Goal: Information Seeking & Learning: Find contact information

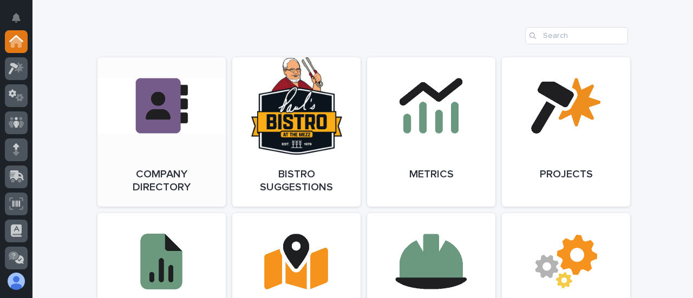
scroll to position [866, 0]
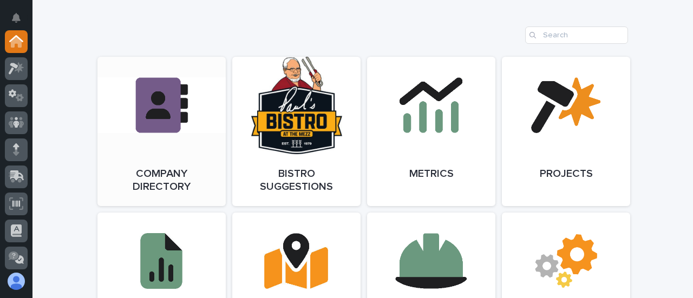
click at [142, 123] on link "Open Link" at bounding box center [161, 131] width 128 height 149
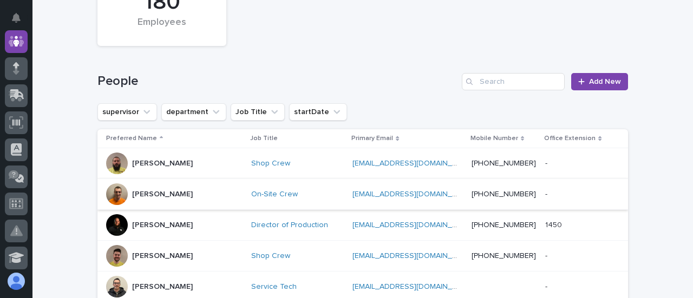
scroll to position [108, 0]
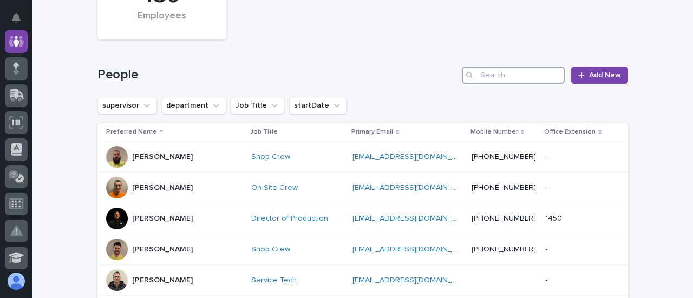
click at [518, 71] on input "Search" at bounding box center [513, 75] width 103 height 17
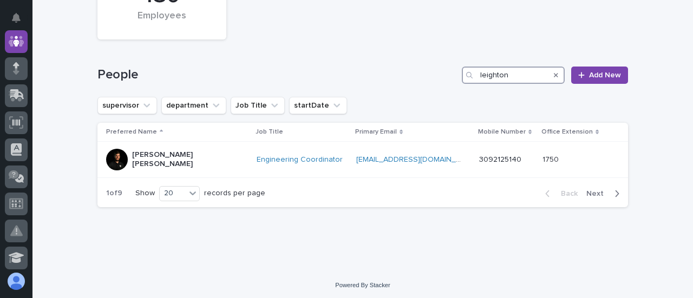
scroll to position [106, 0]
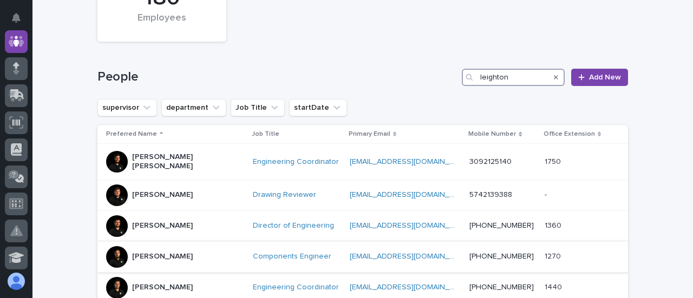
scroll to position [108, 0]
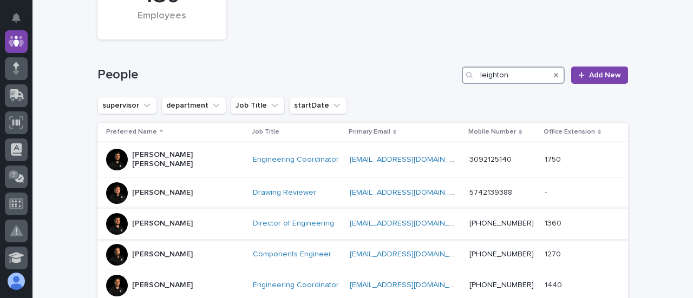
type input "leighton"
click at [154, 219] on p "Leighton Yoder" at bounding box center [162, 223] width 61 height 9
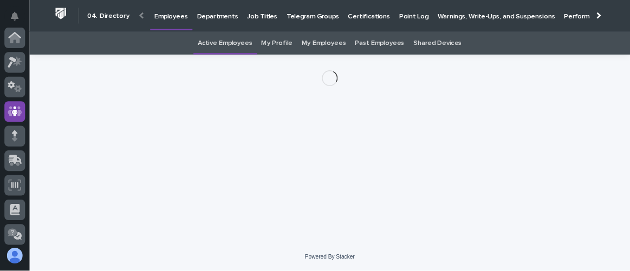
scroll to position [81, 0]
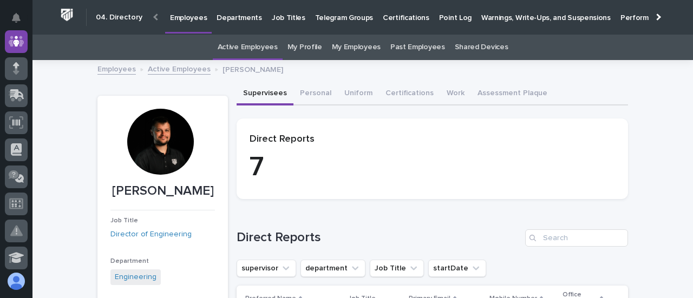
drag, startPoint x: 154, startPoint y: 140, endPoint x: 76, endPoint y: 178, distance: 86.0
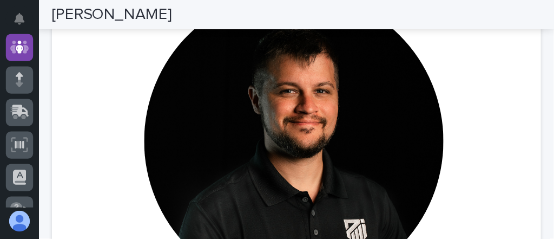
scroll to position [108, 0]
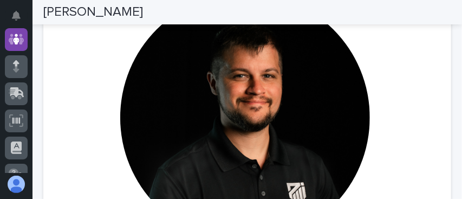
click at [428, 81] on div at bounding box center [244, 122] width 377 height 258
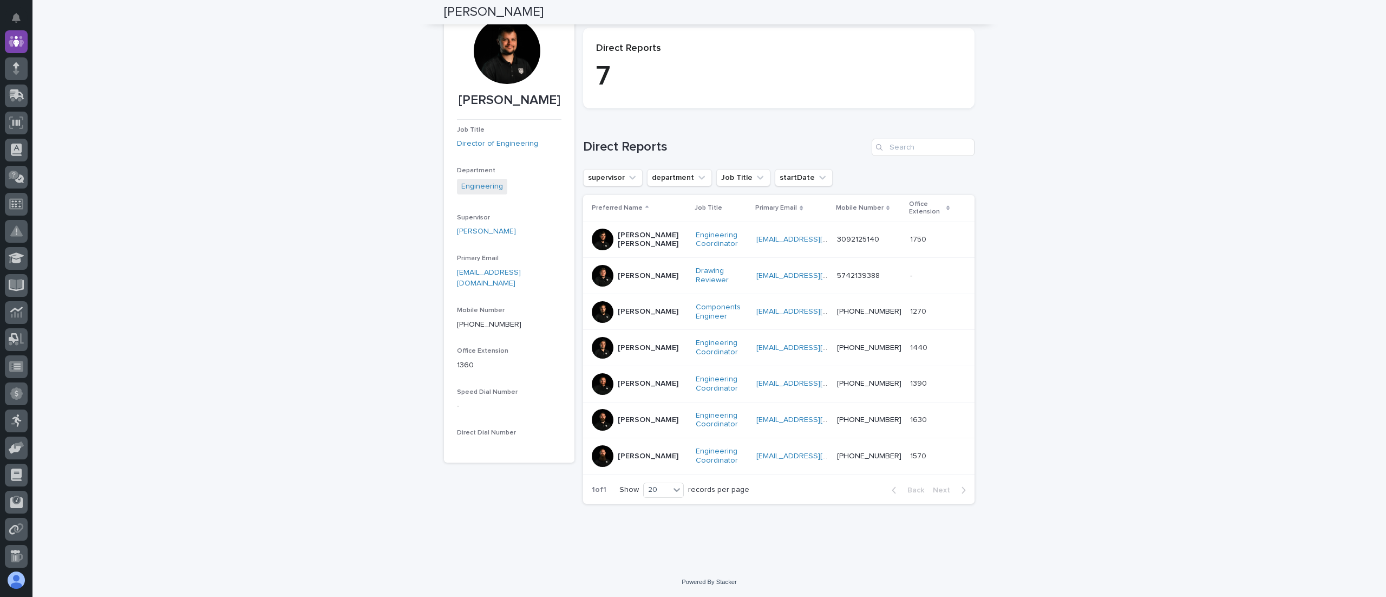
scroll to position [91, 0]
click at [487, 145] on link "Director of Engineering" at bounding box center [497, 143] width 81 height 11
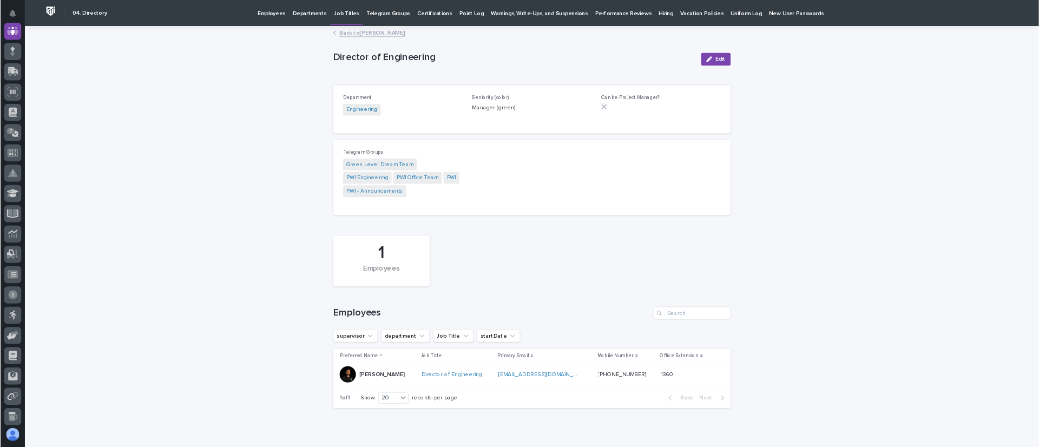
scroll to position [108, 0]
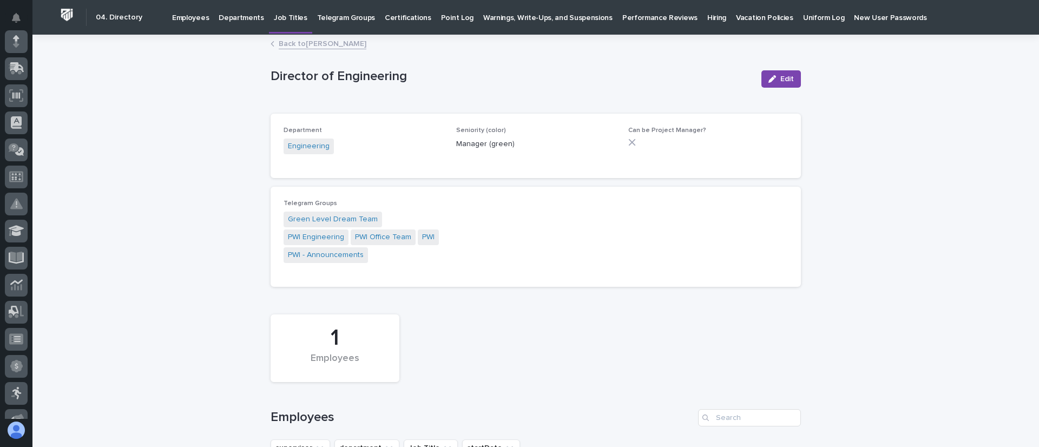
click at [232, 18] on p "Departments" at bounding box center [241, 11] width 45 height 23
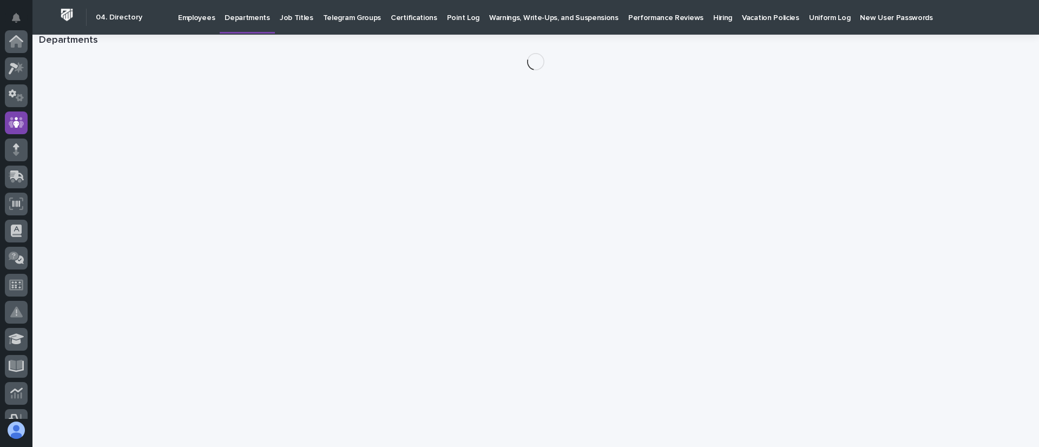
scroll to position [81, 0]
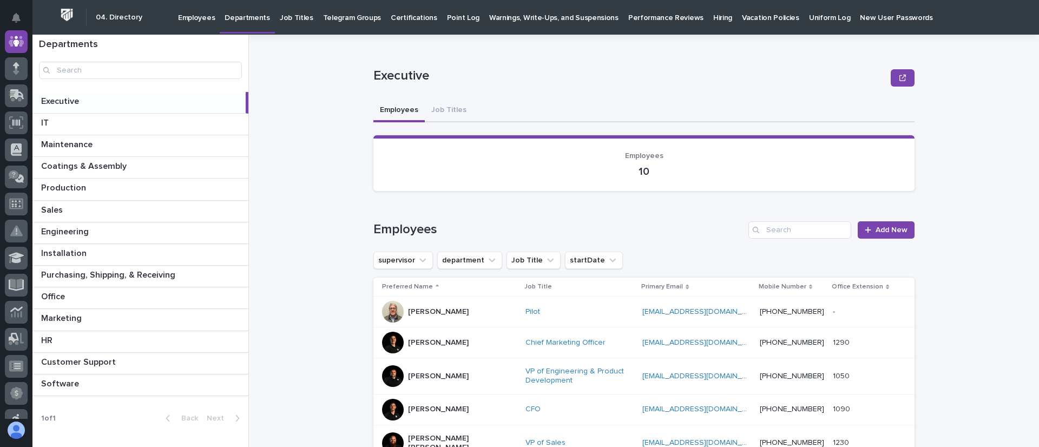
click at [198, 23] on link "Employees" at bounding box center [196, 17] width 47 height 34
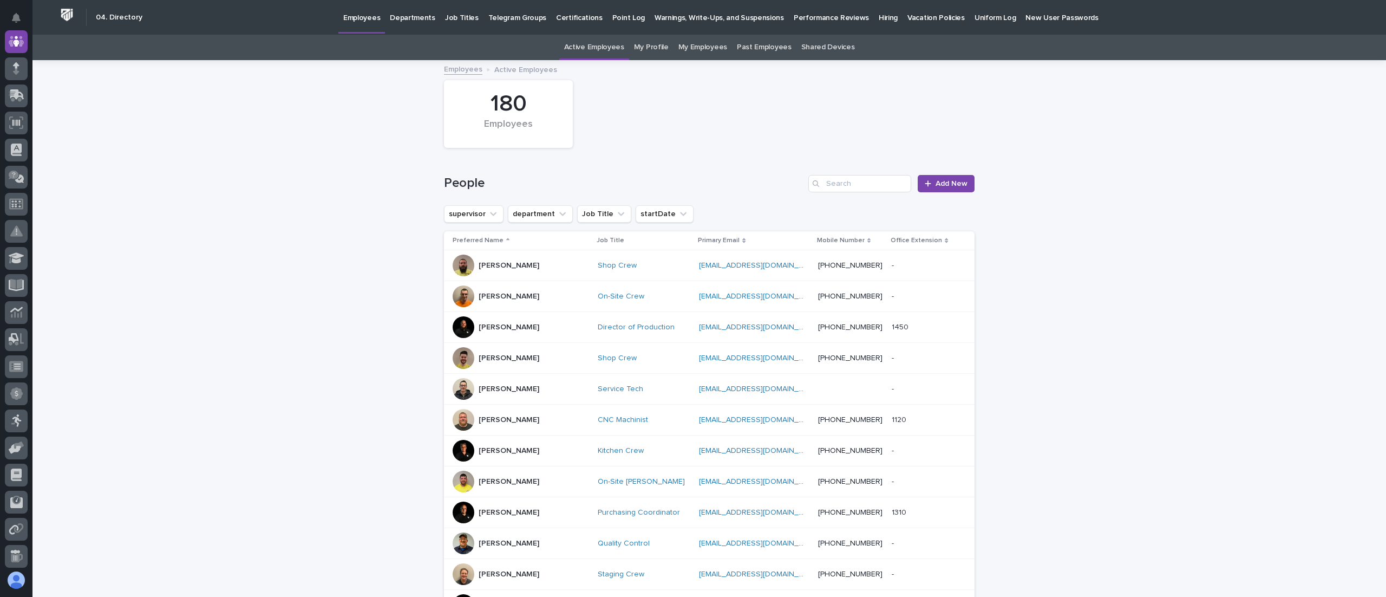
click at [658, 43] on link "My Profile" at bounding box center [651, 47] width 35 height 25
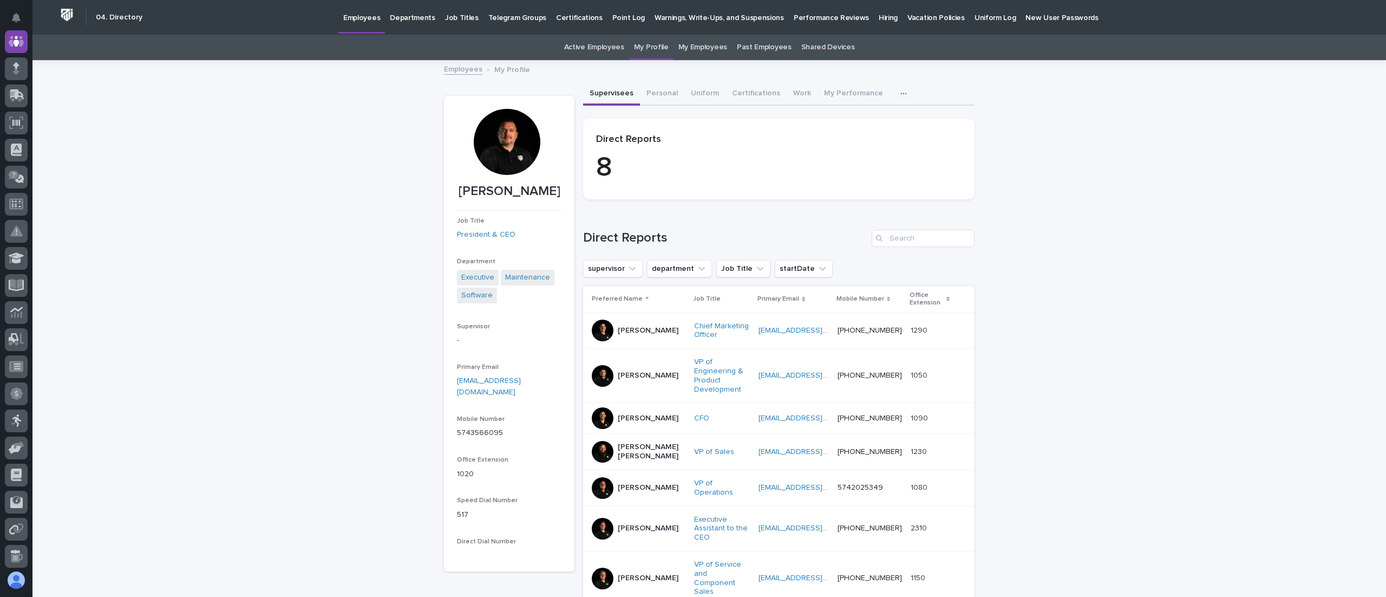
drag, startPoint x: 298, startPoint y: 325, endPoint x: 161, endPoint y: 225, distance: 170.4
click at [298, 298] on div "Loading... Saving… Loading... Saving… Ryan Miller Ryan Miller Job Title Preside…" at bounding box center [708, 394] width 1353 height 667
click at [406, 11] on p "Departments" at bounding box center [412, 11] width 45 height 23
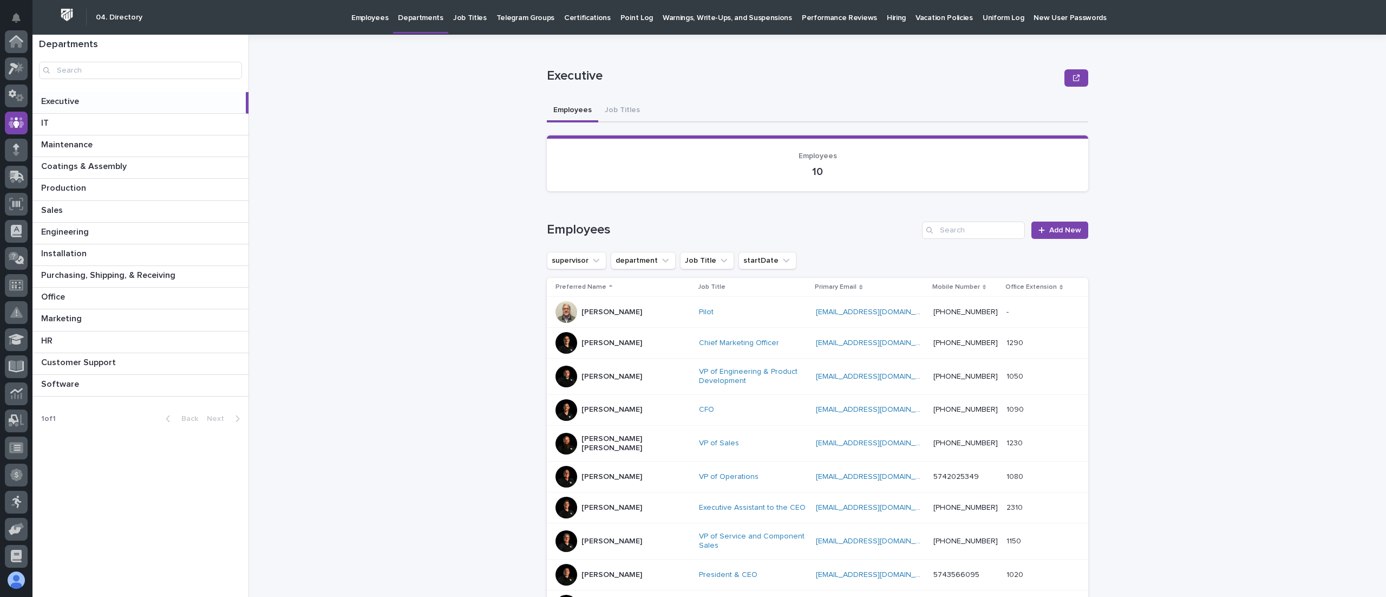
scroll to position [81, 0]
click at [463, 25] on link "Job Titles" at bounding box center [469, 17] width 43 height 34
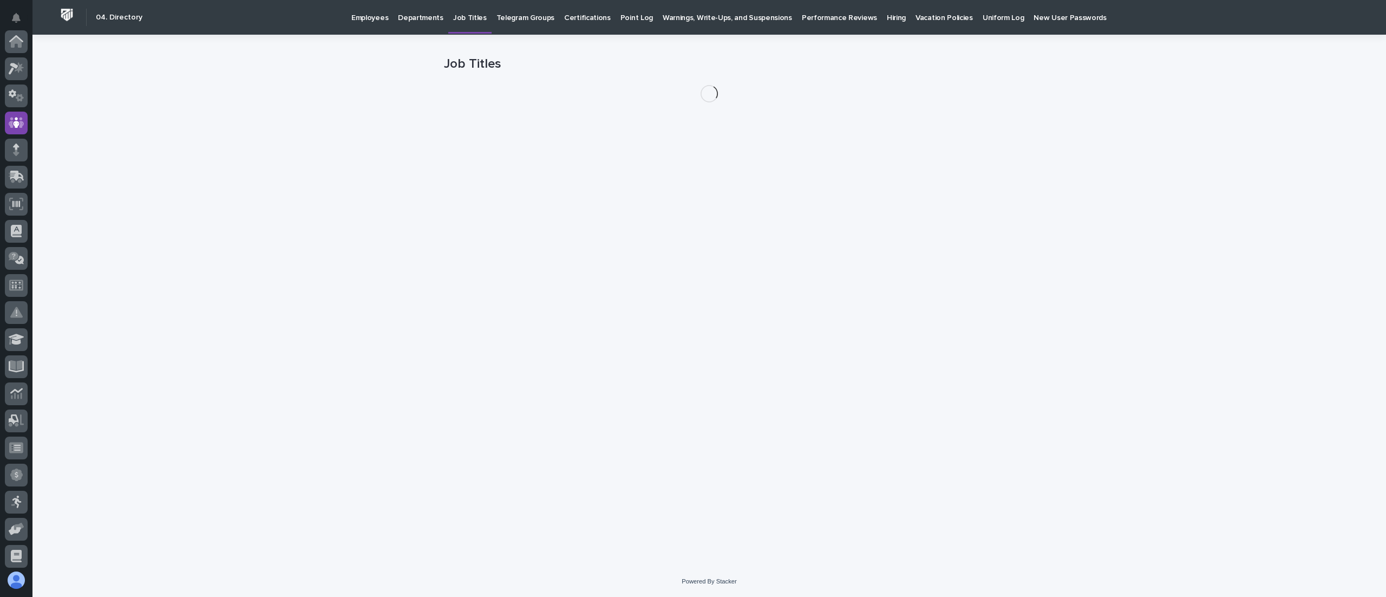
scroll to position [81, 0]
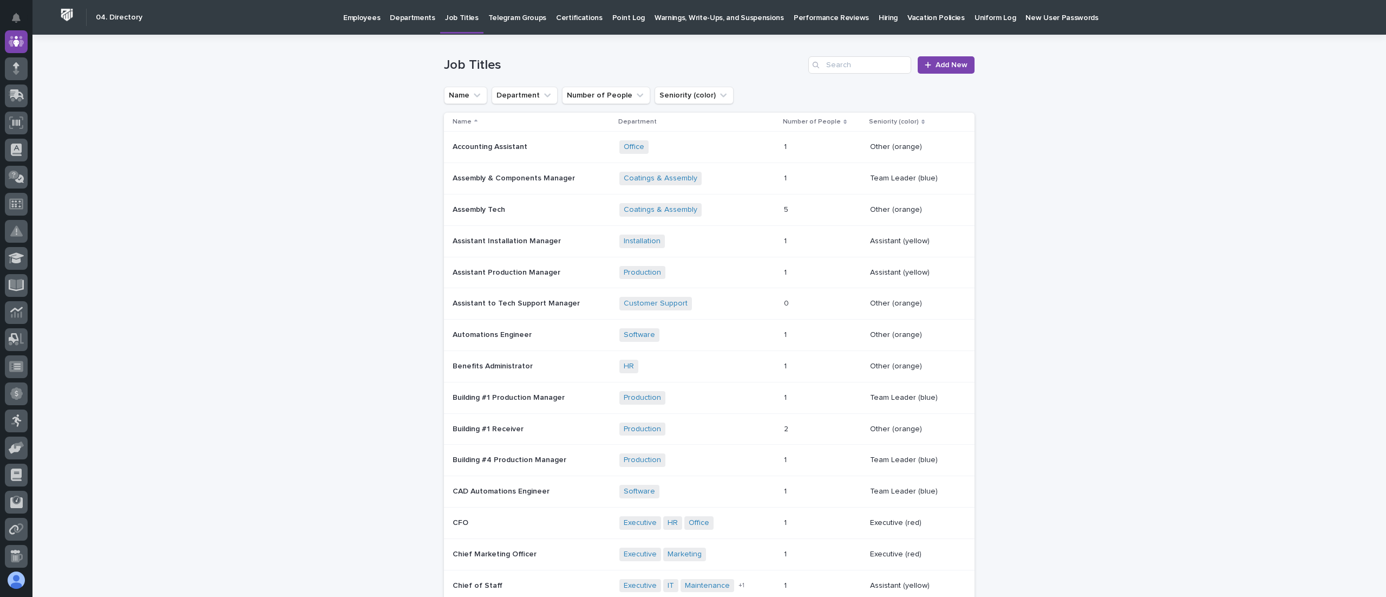
click at [507, 15] on p "Telegram Groups" at bounding box center [517, 11] width 58 height 23
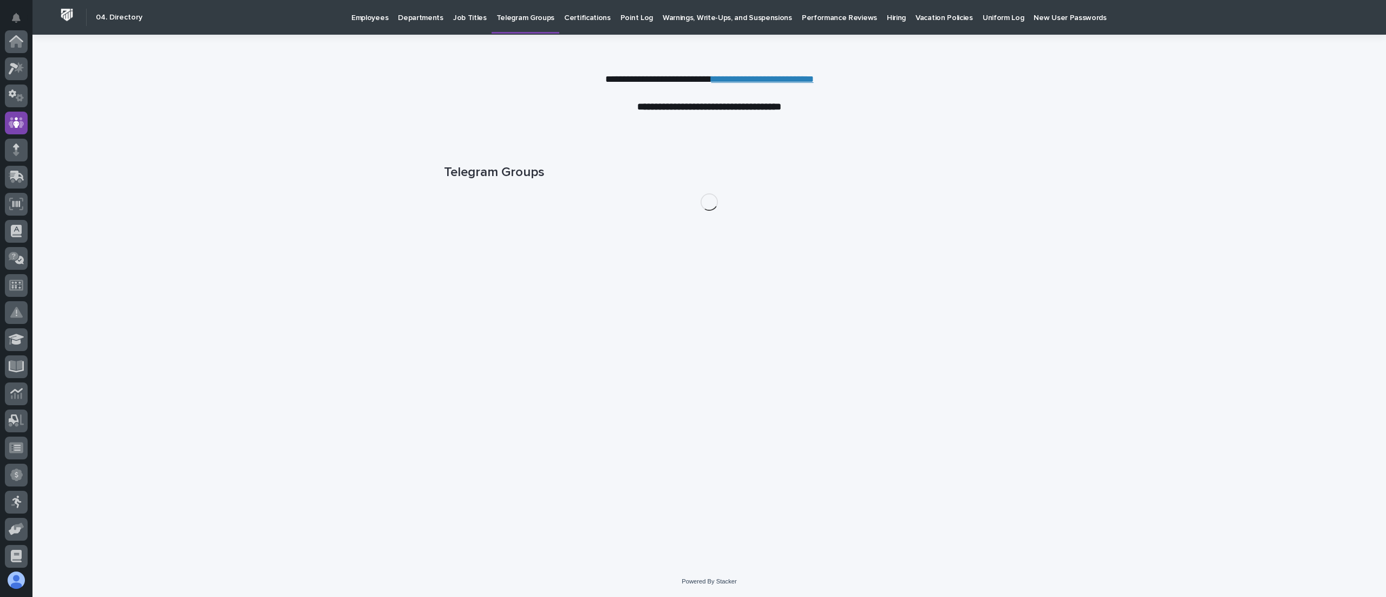
scroll to position [81, 0]
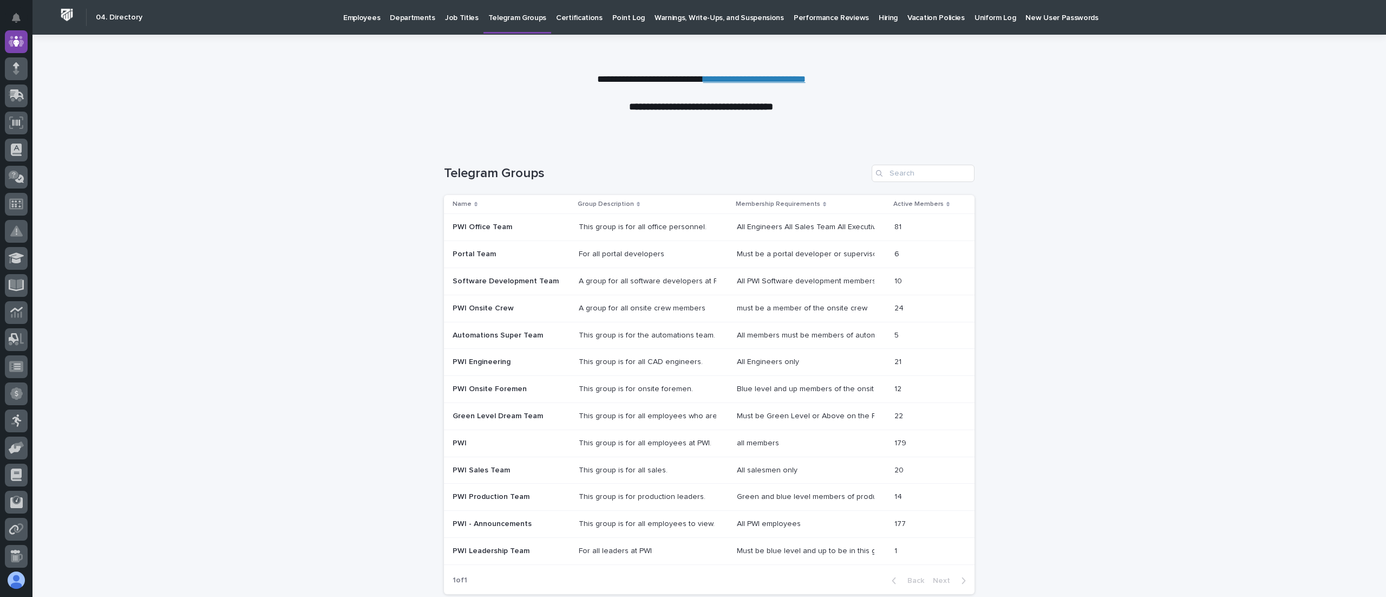
click at [572, 14] on p "Certifications" at bounding box center [579, 11] width 47 height 23
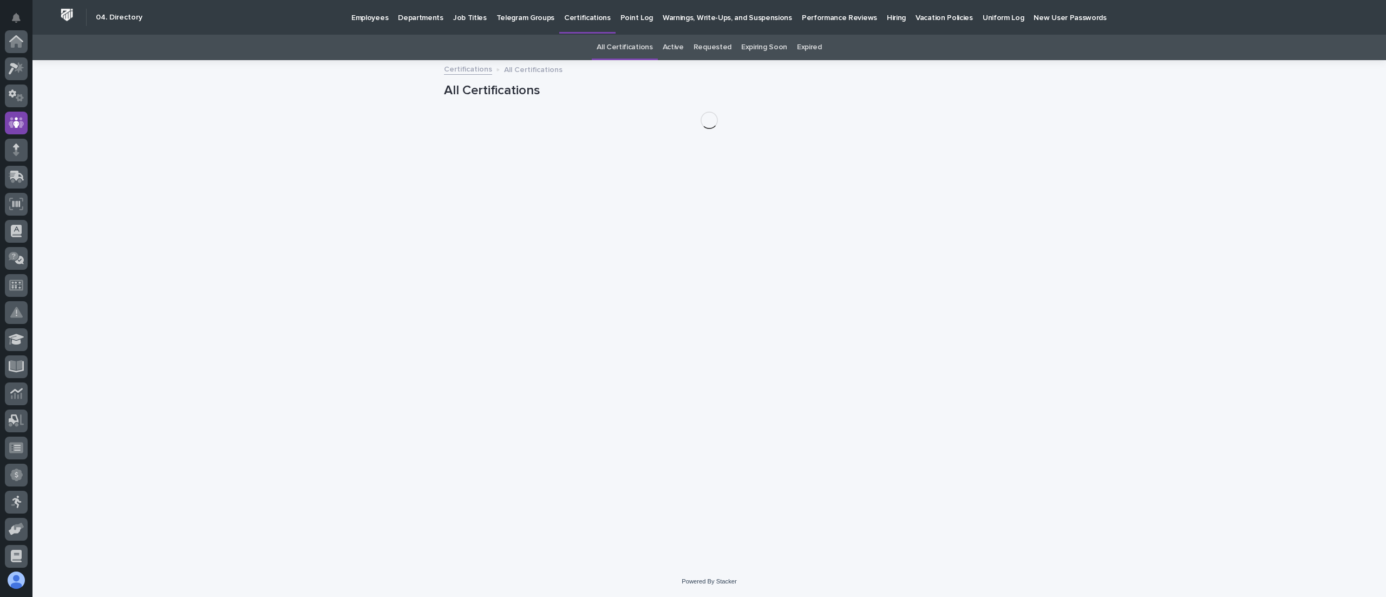
scroll to position [81, 0]
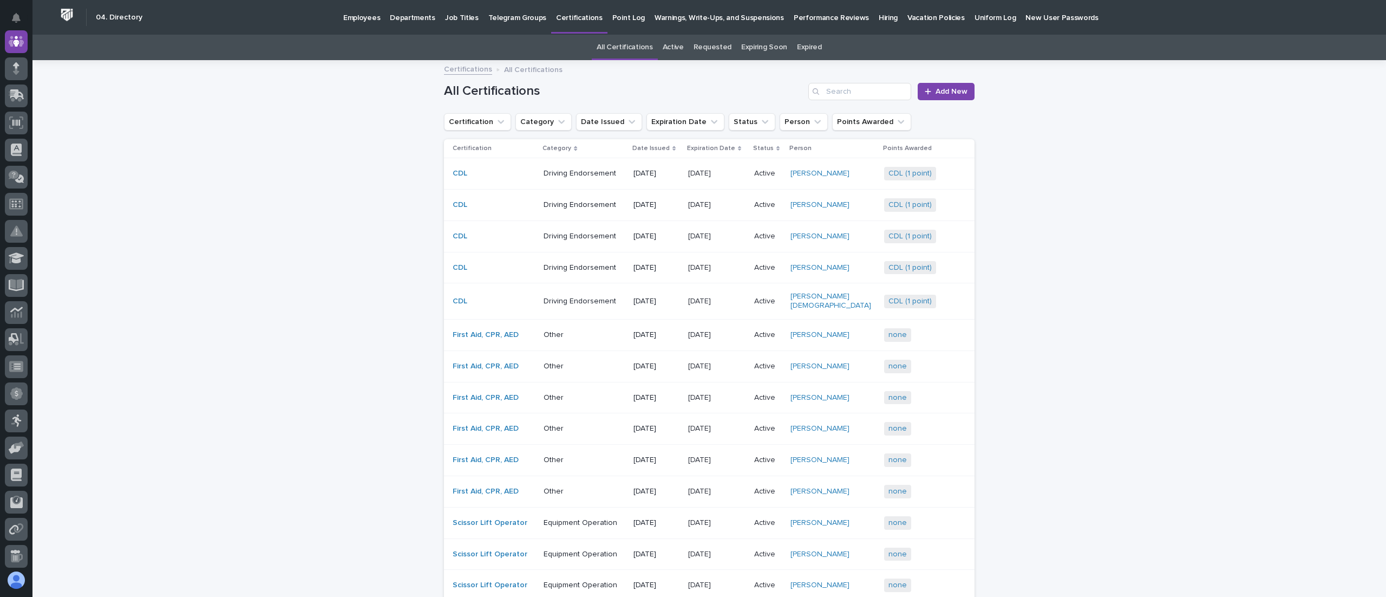
click at [692, 13] on p "Performance Reviews" at bounding box center [831, 11] width 75 height 23
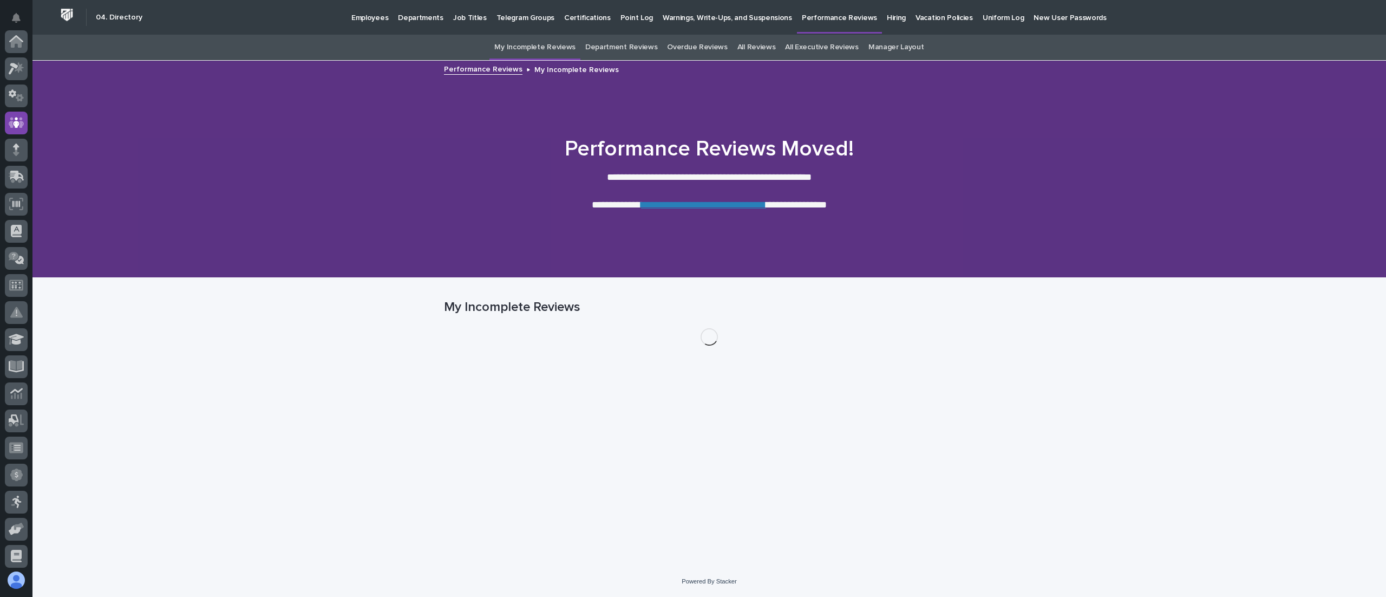
scroll to position [81, 0]
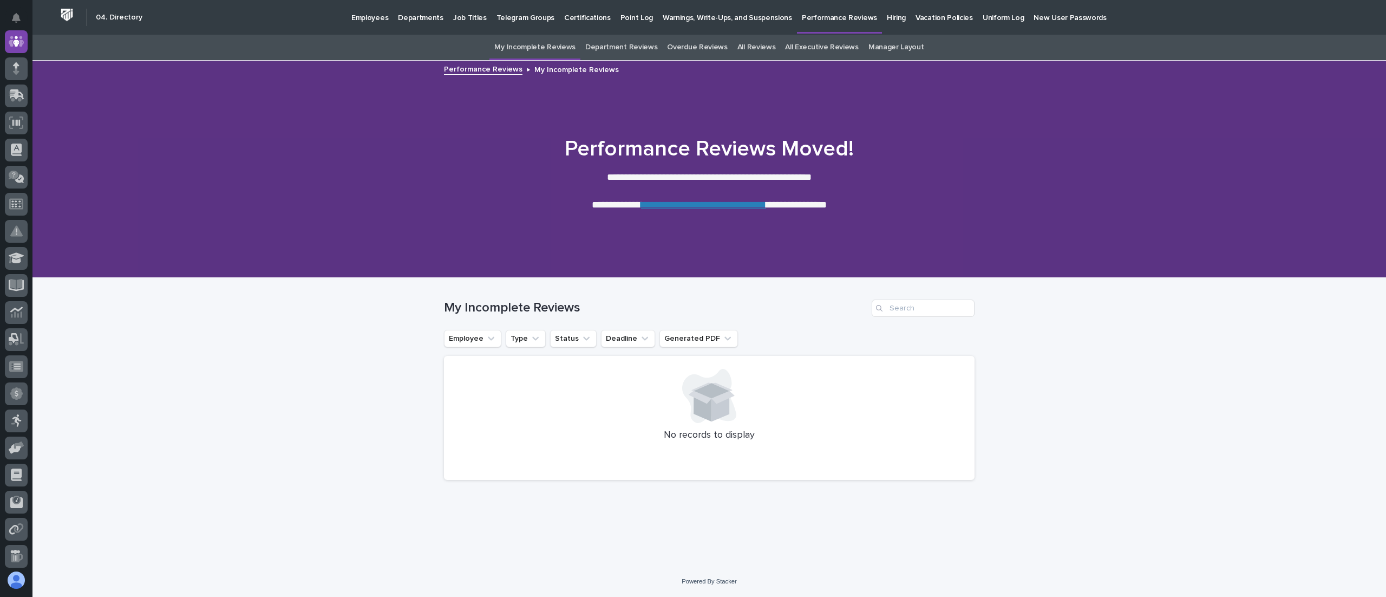
click at [366, 17] on p "Employees" at bounding box center [369, 11] width 37 height 23
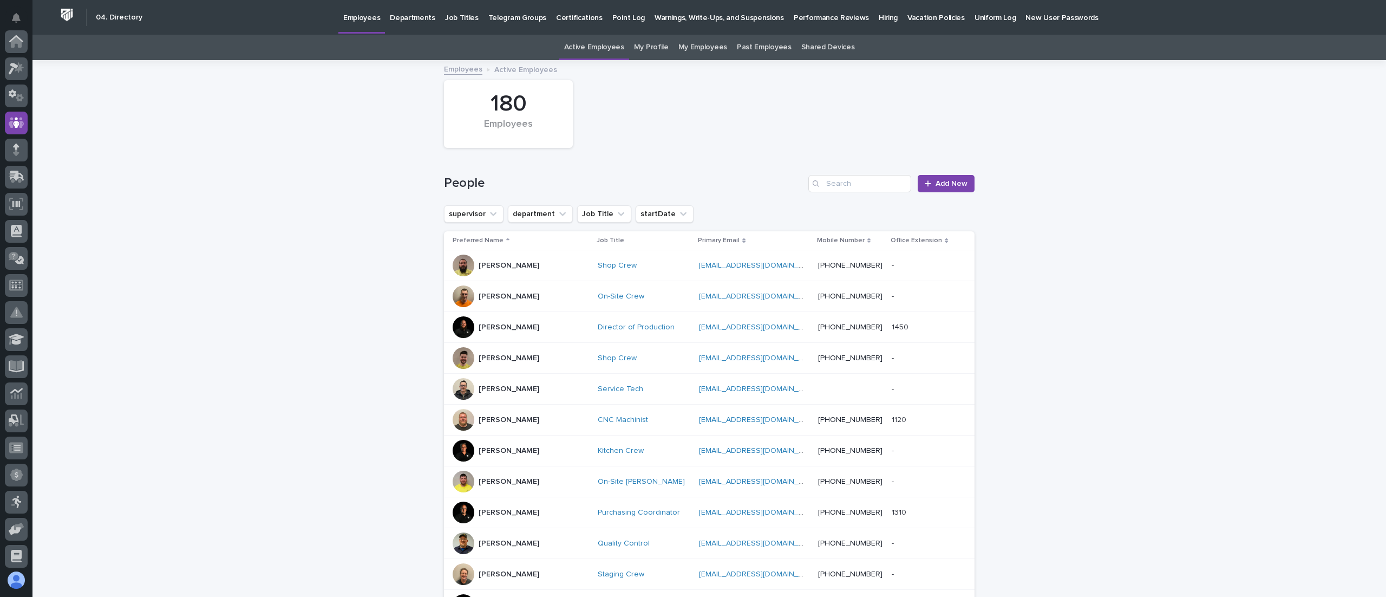
scroll to position [81, 0]
click at [283, 298] on div "Loading... Saving… Loading... Saving… 180 Employees People Add New supervisor d…" at bounding box center [708, 513] width 1353 height 904
click at [692, 182] on input "Search" at bounding box center [859, 183] width 103 height 17
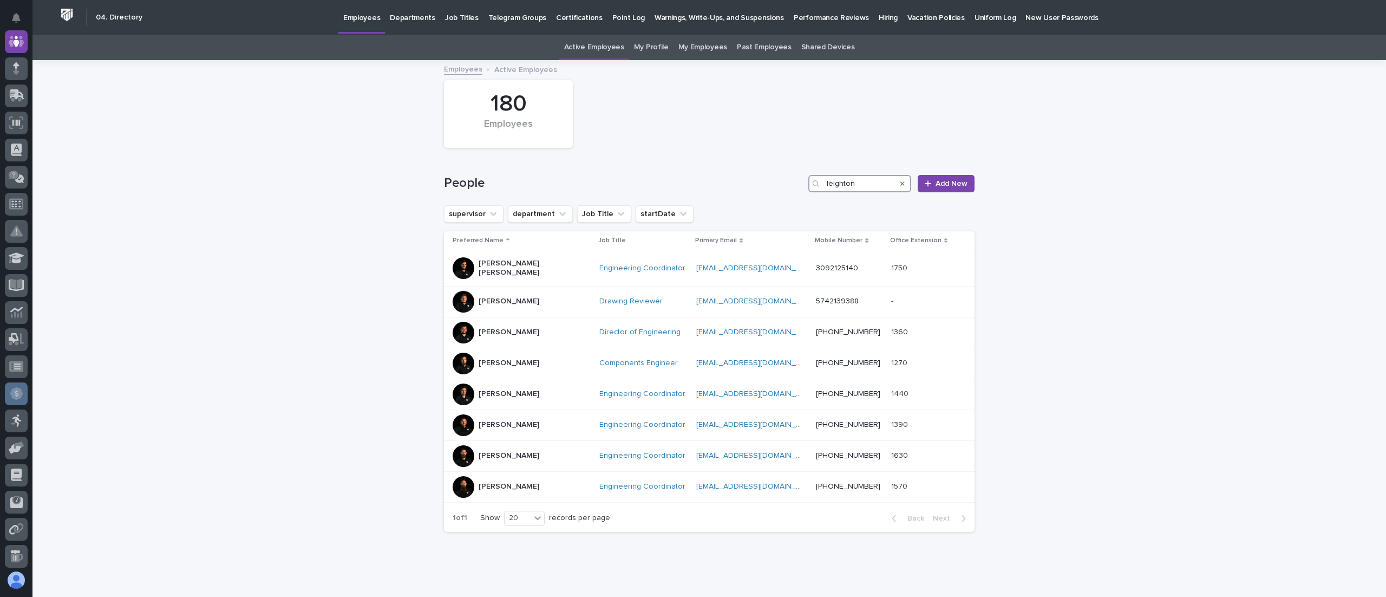
type input "leighton"
